Goal: Task Accomplishment & Management: Use online tool/utility

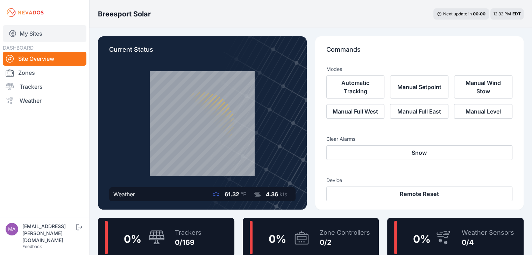
click at [31, 33] on link "My Sites" at bounding box center [45, 33] width 84 height 17
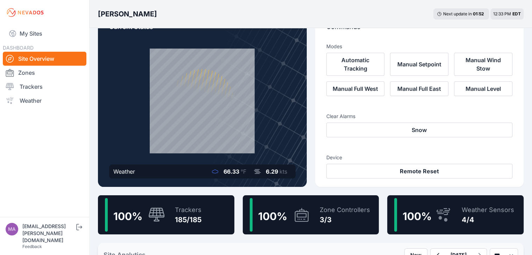
scroll to position [70, 0]
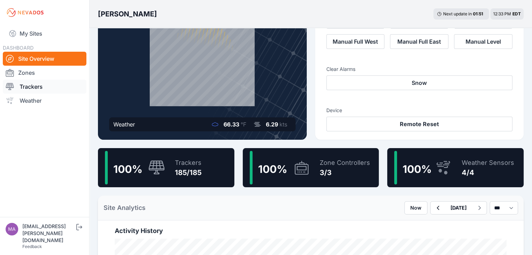
click at [36, 88] on link "Trackers" at bounding box center [45, 87] width 84 height 14
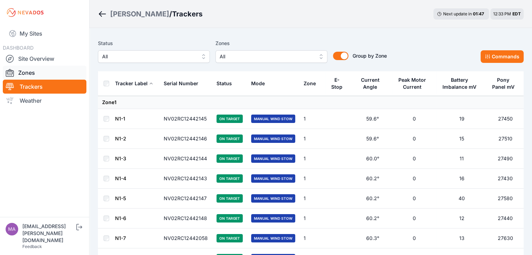
click at [30, 71] on link "Zones" at bounding box center [45, 73] width 84 height 14
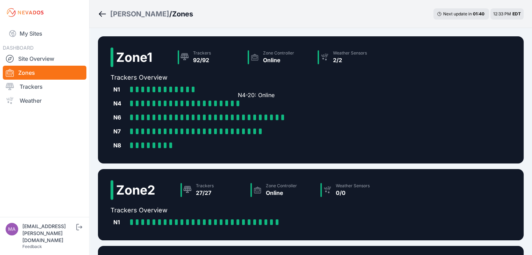
click at [238, 104] on div at bounding box center [237, 104] width 3 height 6
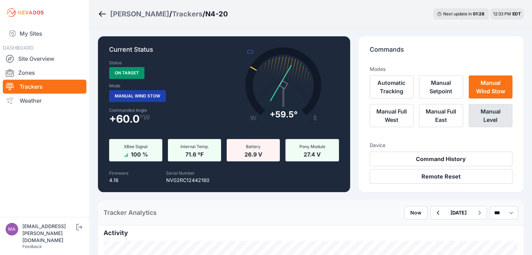
click at [468, 110] on button "Manual Level" at bounding box center [490, 115] width 44 height 23
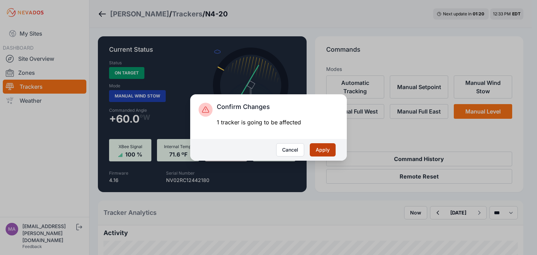
click at [319, 150] on button "Apply" at bounding box center [323, 149] width 26 height 13
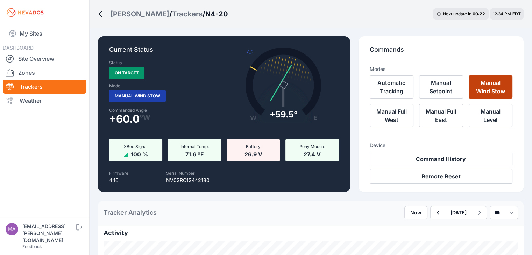
click at [473, 87] on button "Manual Wind Stow" at bounding box center [490, 86] width 44 height 23
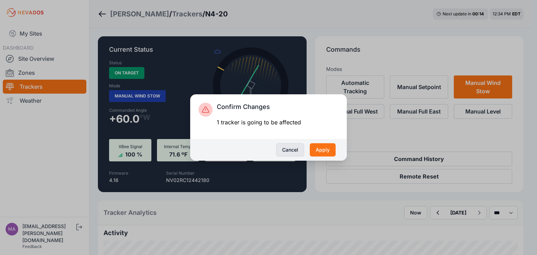
click at [293, 147] on button "Cancel" at bounding box center [290, 149] width 28 height 13
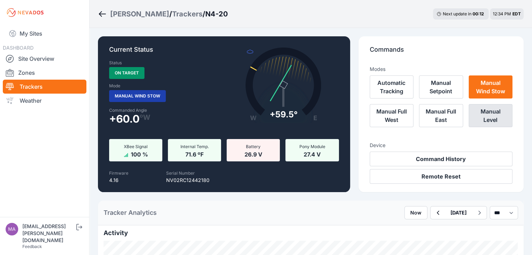
click at [477, 110] on button "Manual Level" at bounding box center [490, 115] width 44 height 23
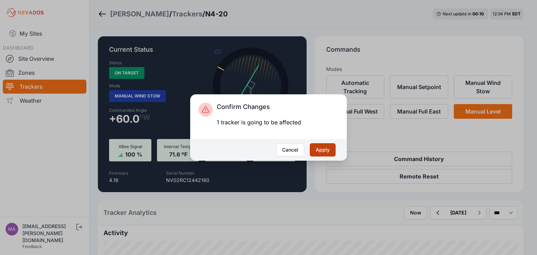
click at [322, 151] on button "Apply" at bounding box center [323, 149] width 26 height 13
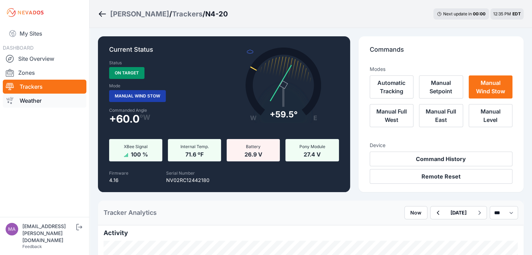
click at [36, 103] on link "Weather" at bounding box center [45, 101] width 84 height 14
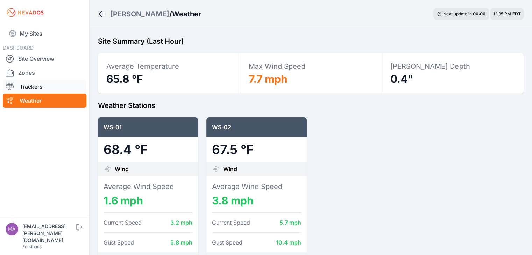
click at [34, 87] on link "Trackers" at bounding box center [45, 87] width 84 height 14
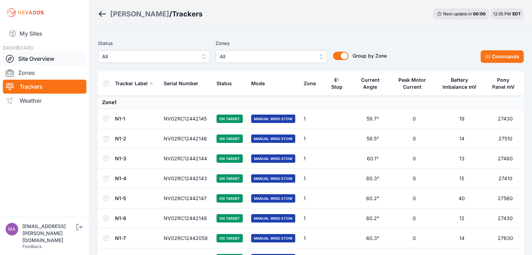
click at [31, 60] on link "Site Overview" at bounding box center [45, 59] width 84 height 14
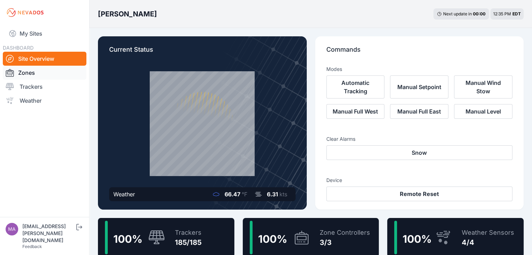
click at [27, 73] on link "Zones" at bounding box center [45, 73] width 84 height 14
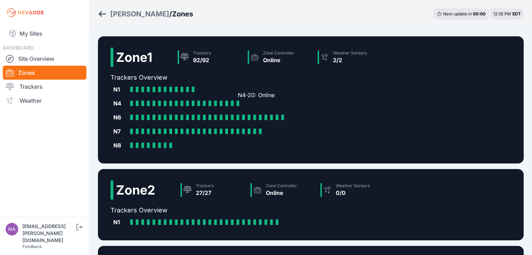
click at [238, 103] on div at bounding box center [237, 104] width 3 height 6
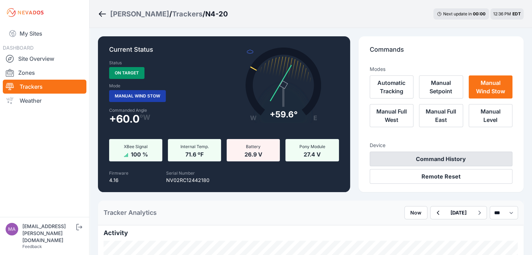
click at [417, 160] on button "Command History" at bounding box center [440, 159] width 143 height 15
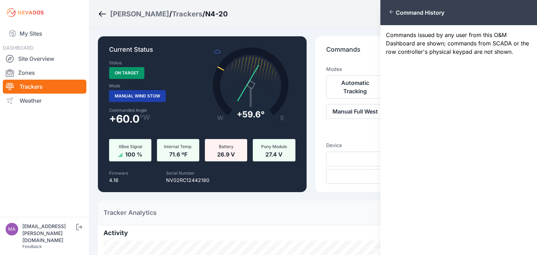
click at [393, 12] on icon "button" at bounding box center [392, 12] width 6 height 6
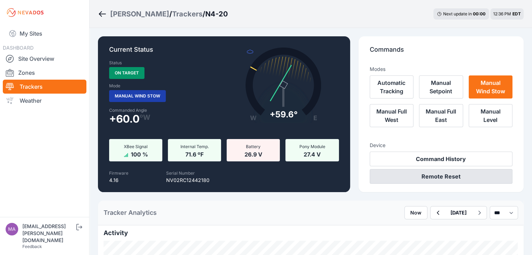
click at [417, 177] on button "Remote Reset" at bounding box center [440, 176] width 143 height 15
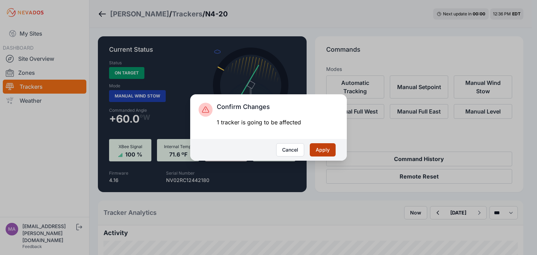
click at [325, 149] on button "Apply" at bounding box center [323, 149] width 26 height 13
